Goal: Task Accomplishment & Management: Use online tool/utility

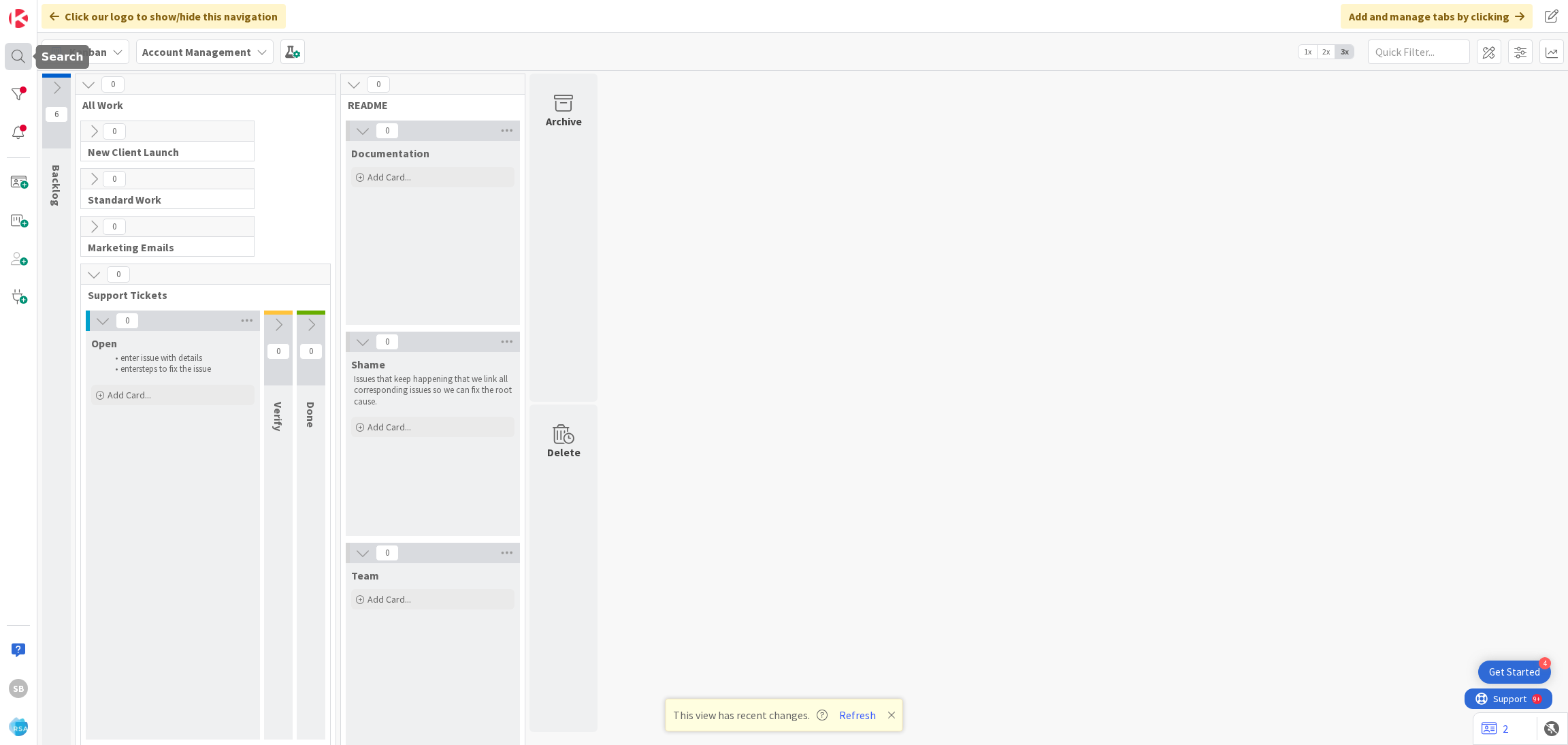
click at [18, 62] on div at bounding box center [18, 56] width 27 height 27
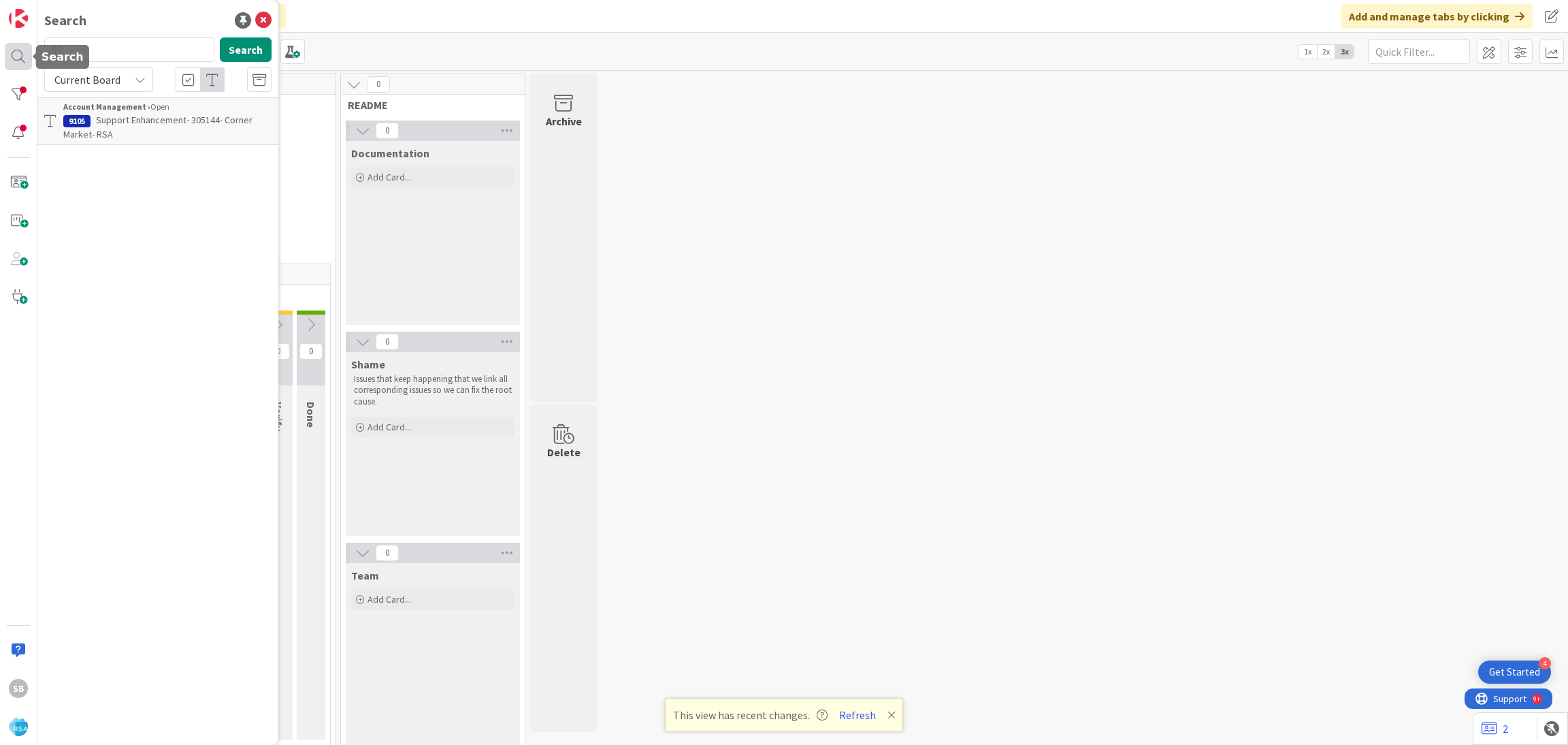
type input "9"
type input "9112"
click at [130, 108] on b "Account Management ›" at bounding box center [106, 107] width 87 height 10
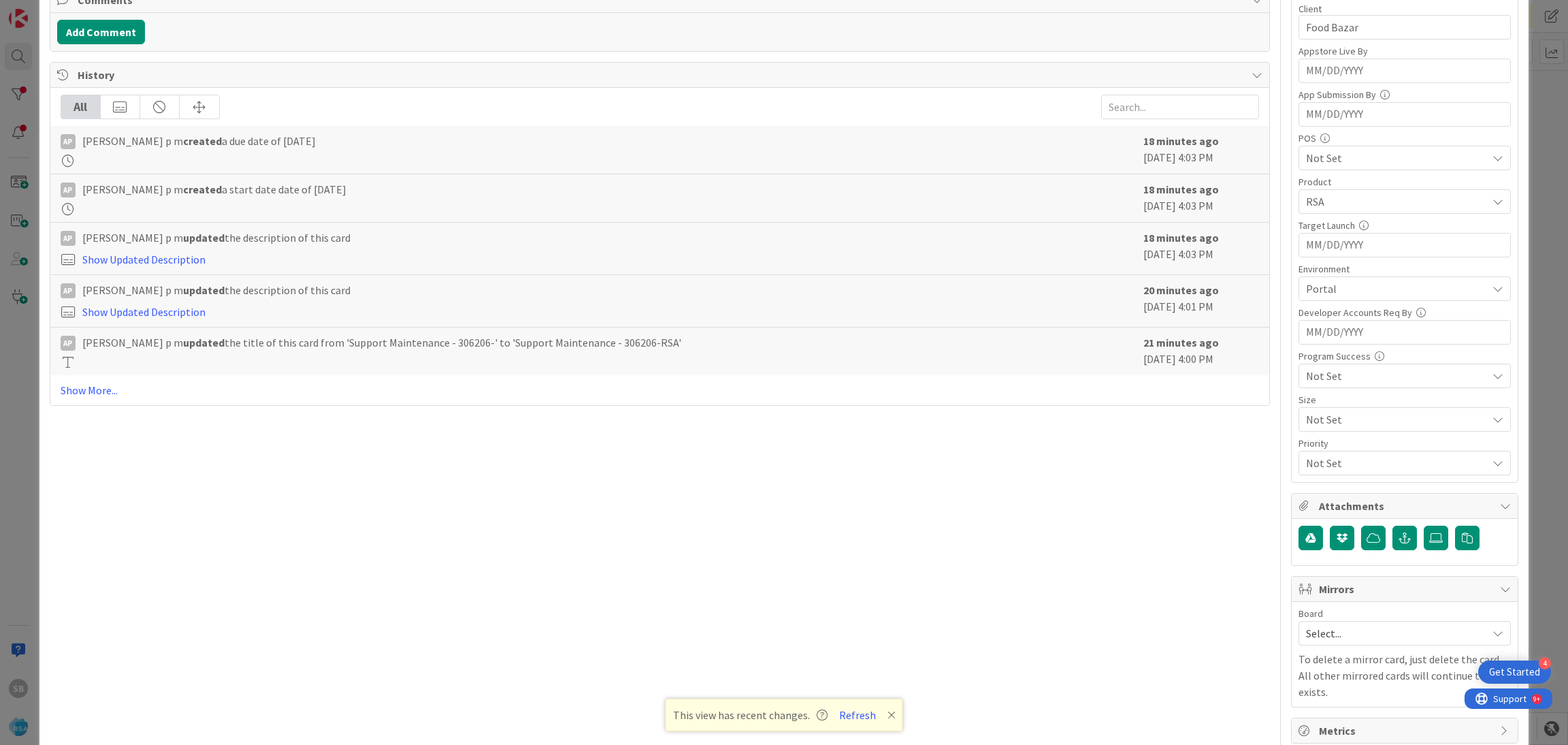
scroll to position [344, 0]
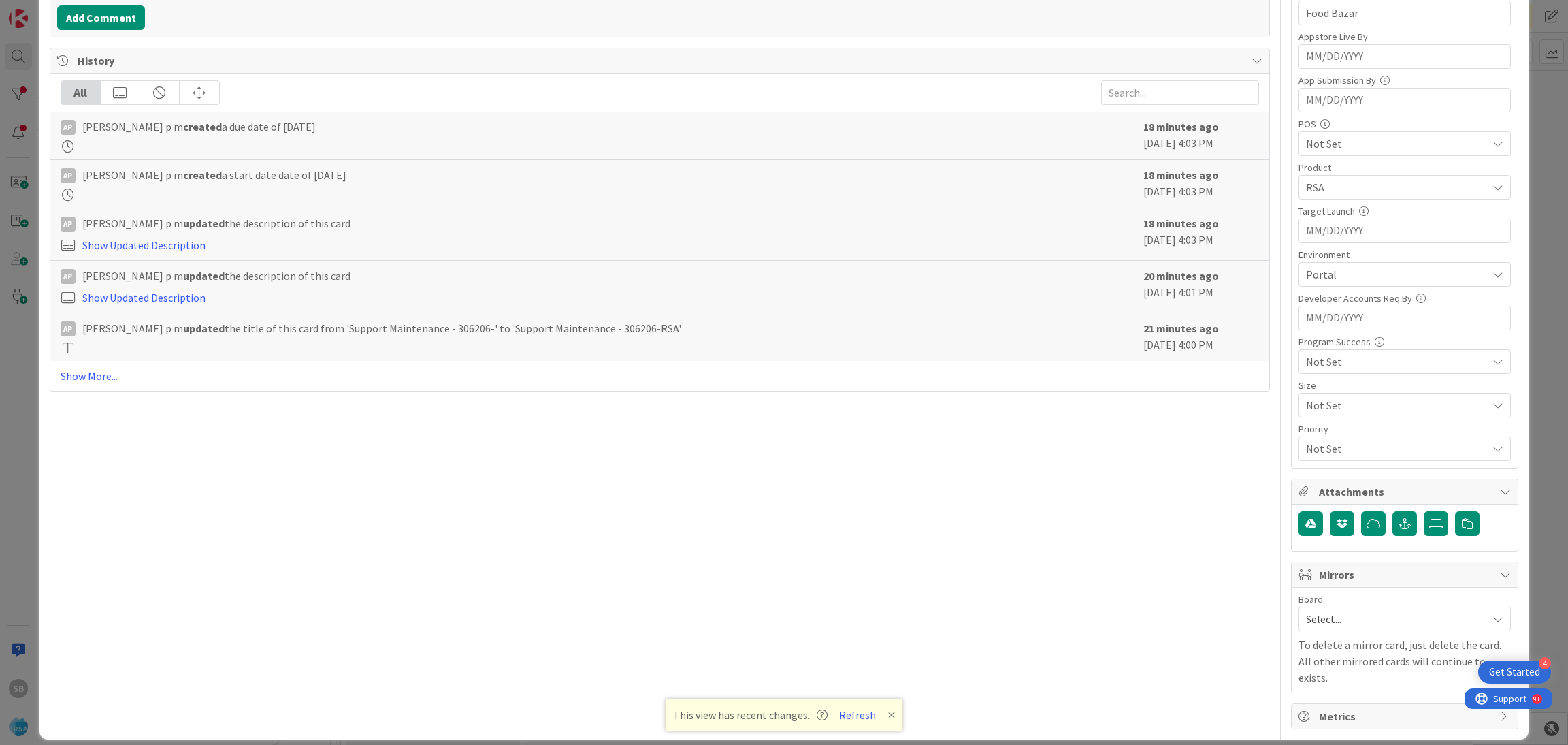
click at [1341, 621] on span "Select..." at bounding box center [1392, 618] width 175 height 19
click at [1340, 715] on span "Software Development" at bounding box center [1413, 707] width 180 height 20
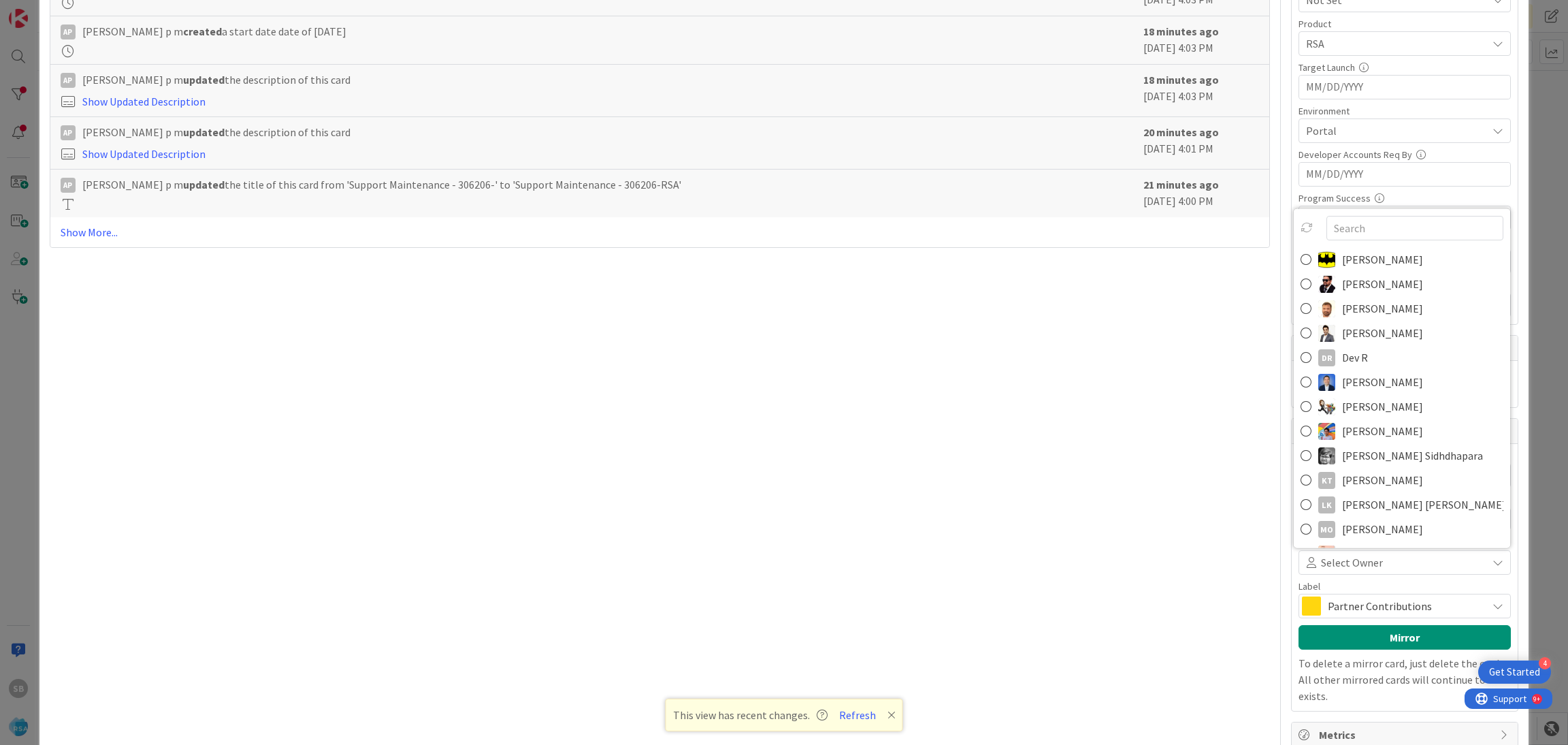
scroll to position [501, 0]
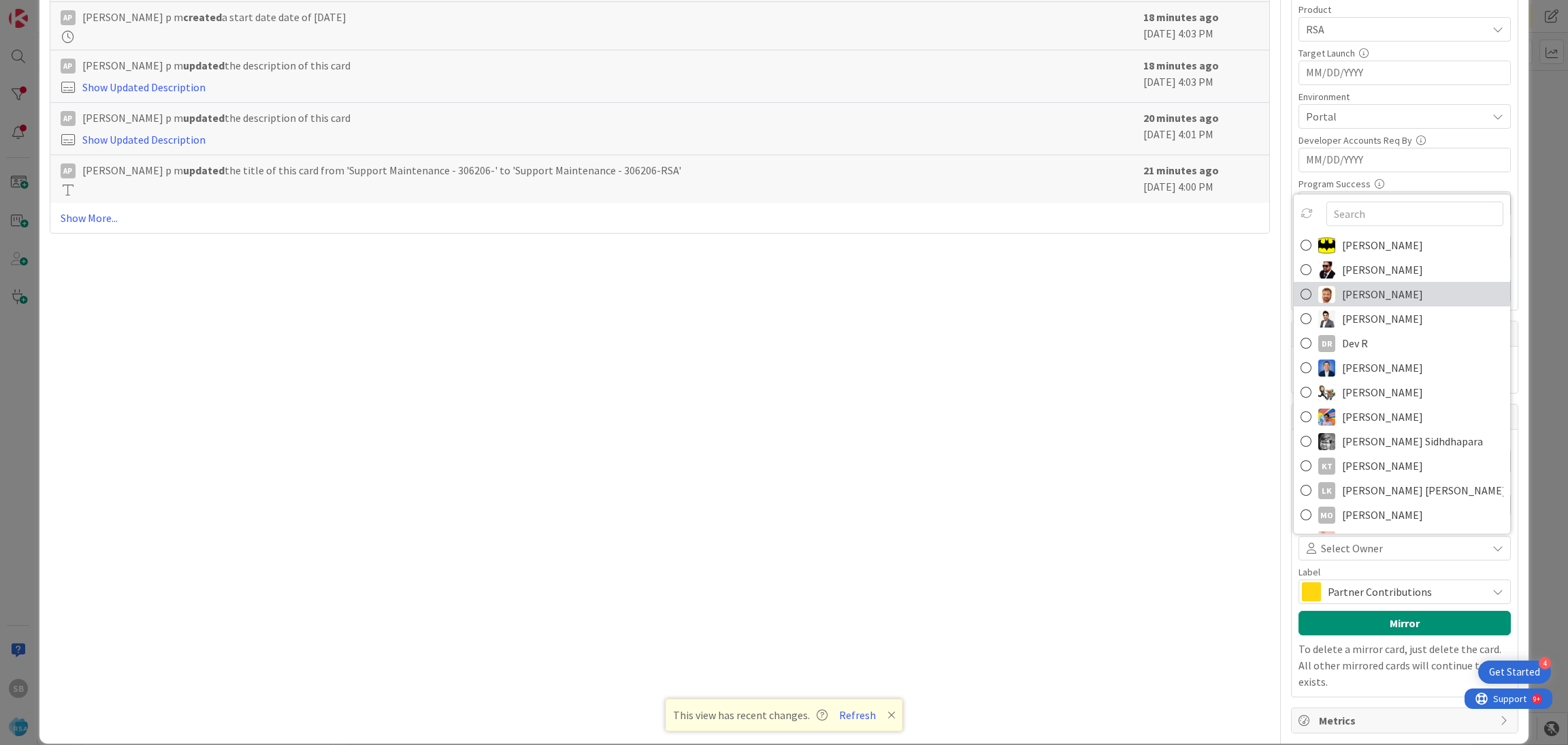
click at [1365, 305] on span "[PERSON_NAME]" at bounding box center [1381, 294] width 81 height 20
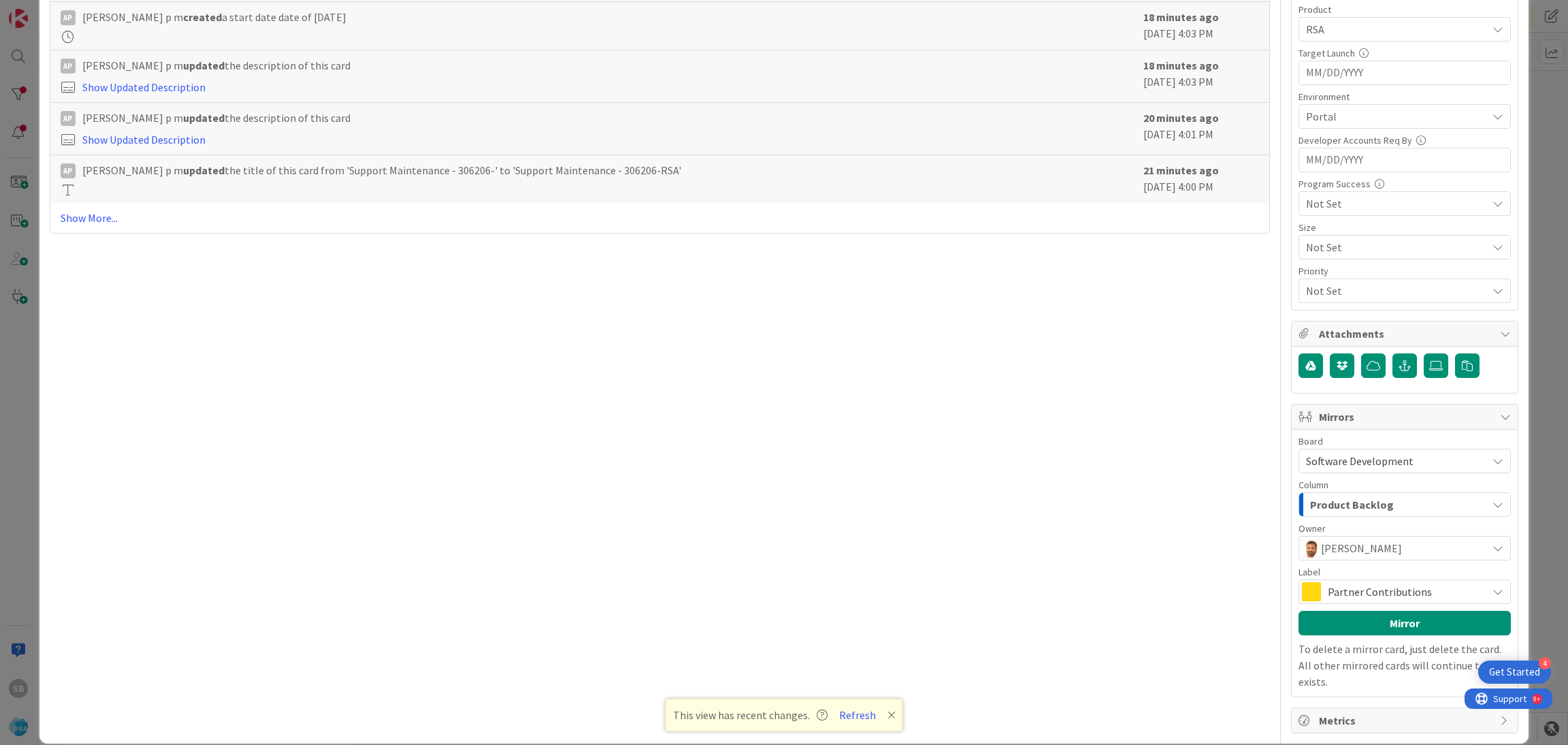
click at [1358, 592] on span "Partner Contributions" at bounding box center [1403, 591] width 153 height 19
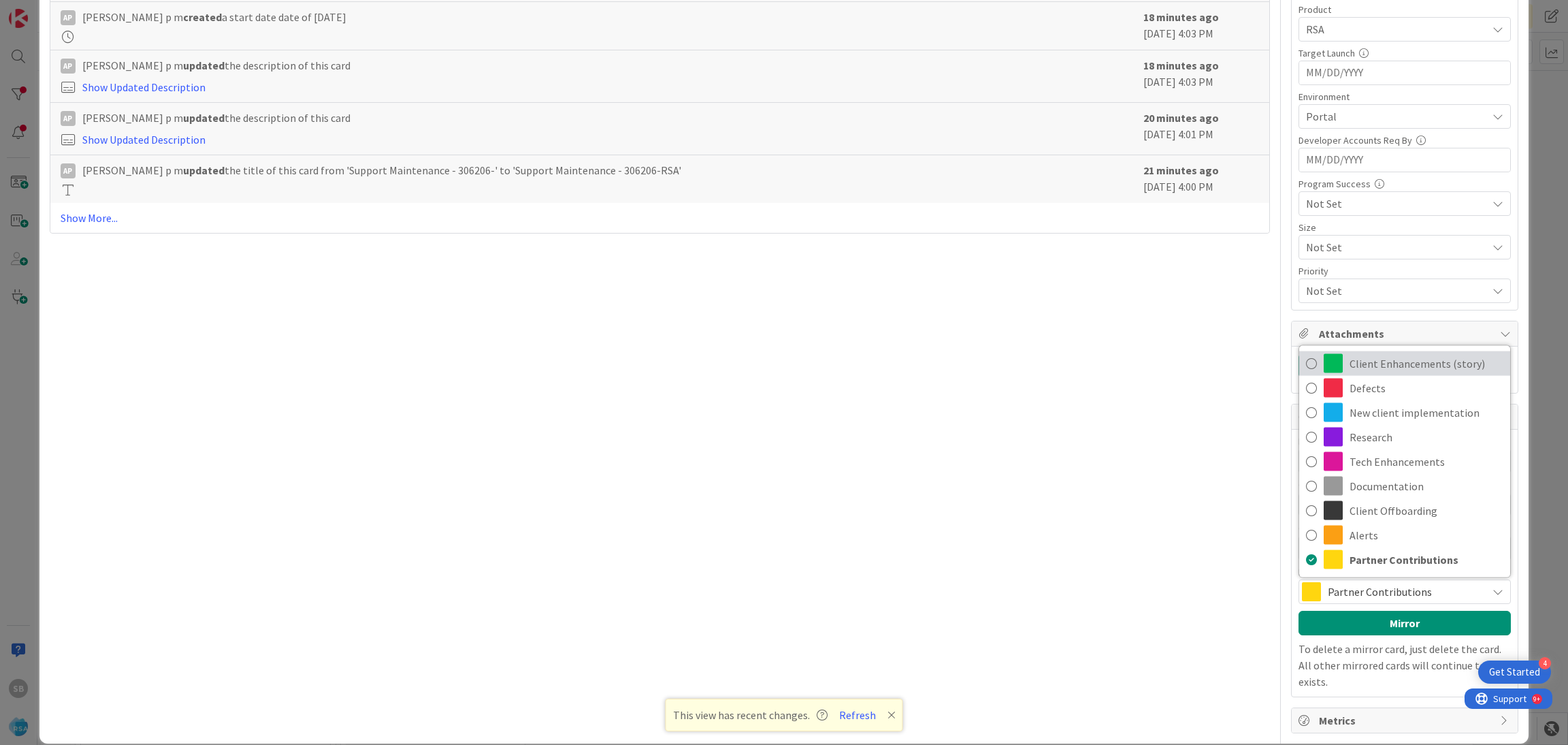
click at [1356, 368] on span "Client Enhancements (story)" at bounding box center [1426, 364] width 154 height 20
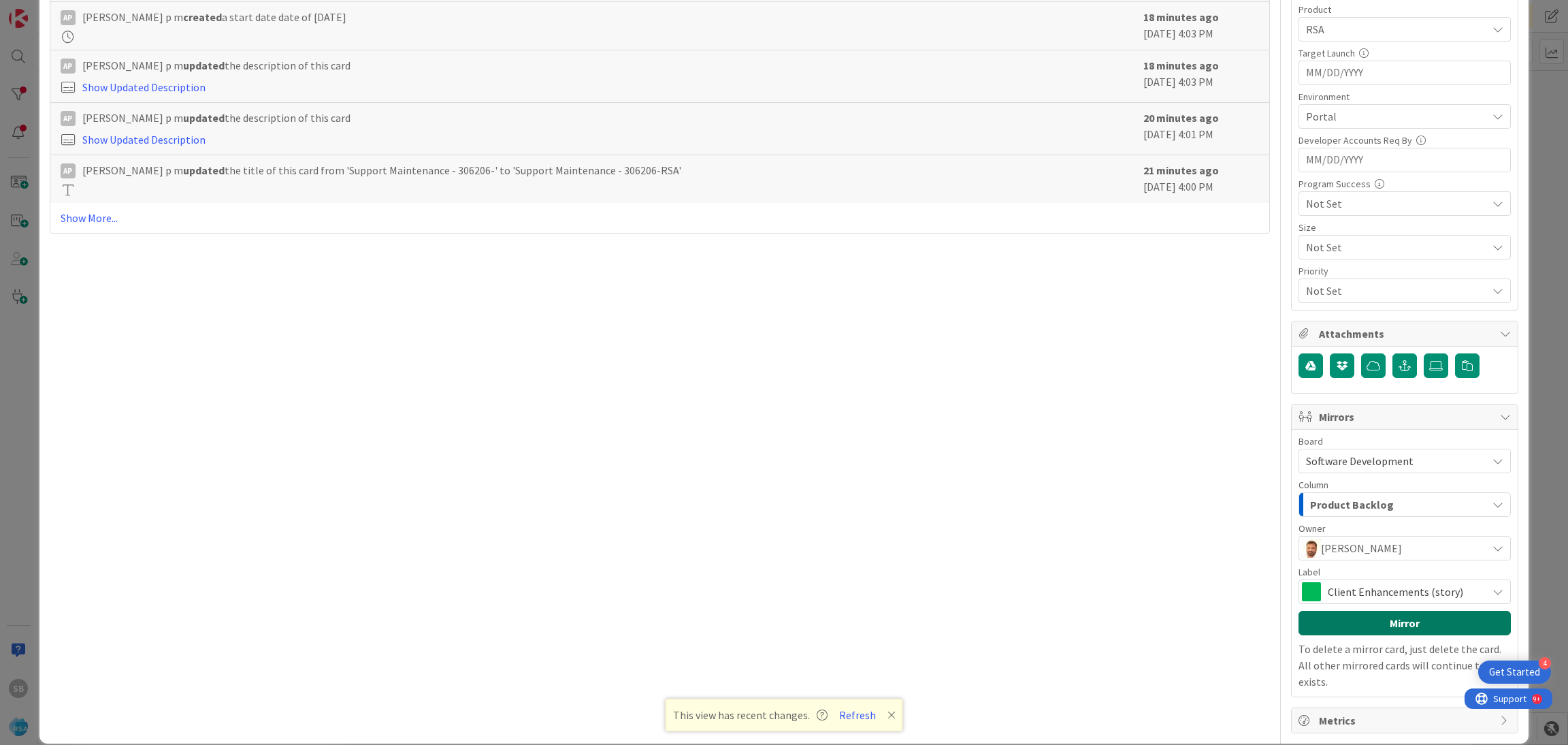
click at [1361, 629] on button "Mirror" at bounding box center [1404, 622] width 213 height 25
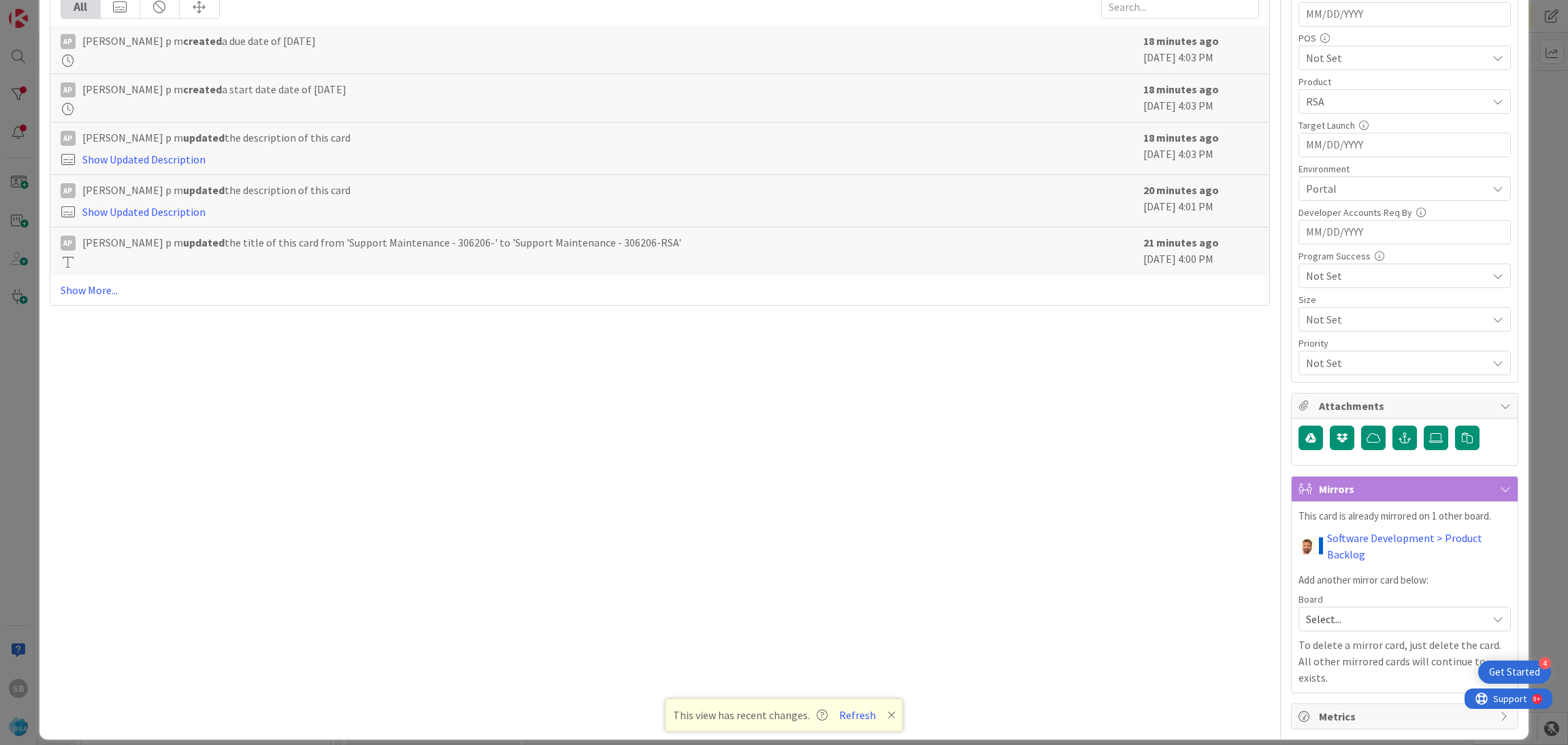
scroll to position [0, 0]
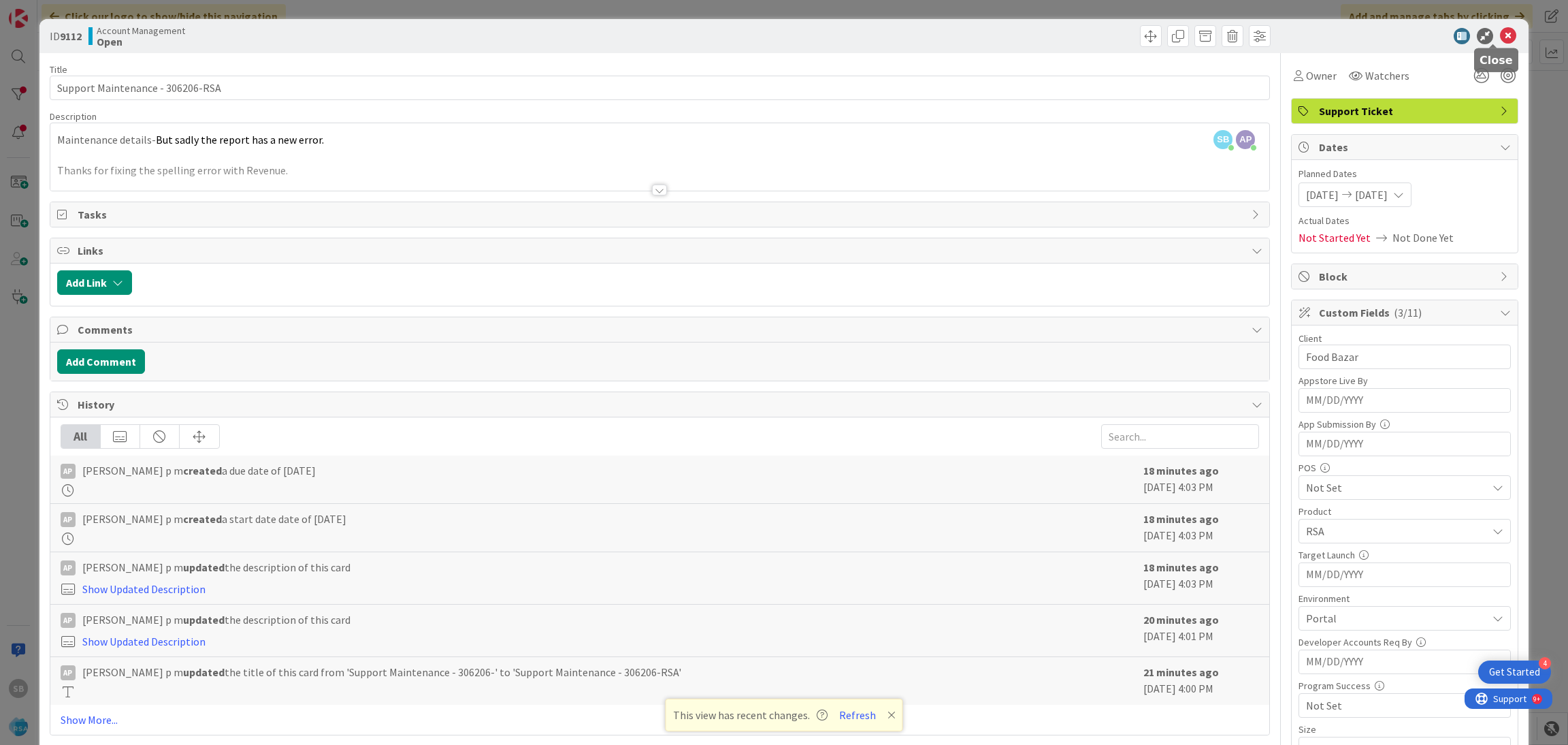
click at [1499, 41] on icon at bounding box center [1507, 36] width 16 height 16
